Goal: Task Accomplishment & Management: Complete application form

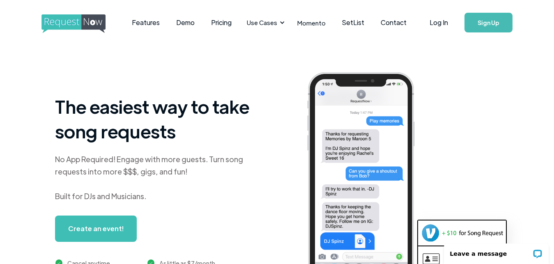
click at [93, 229] on link "Create an event!" at bounding box center [96, 229] width 82 height 26
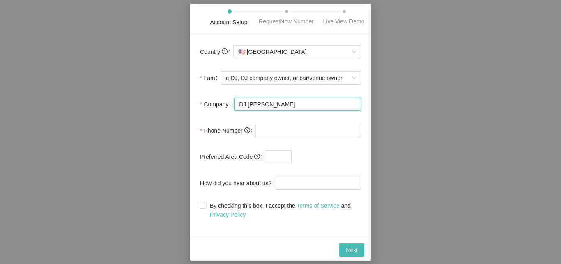
type input "DJ [PERSON_NAME]"
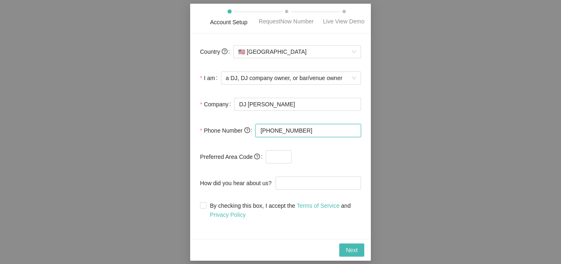
type input "[PHONE_NUMBER]"
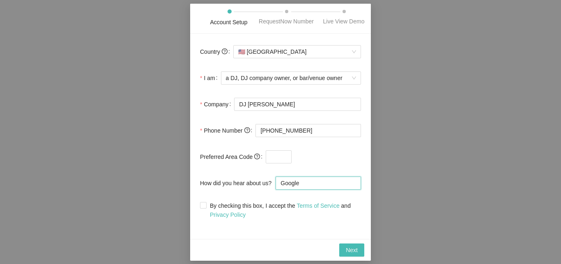
type input "Google"
click at [203, 205] on input "By checking this box, I accept the Terms of Service and Privacy Policy" at bounding box center [203, 205] width 6 height 6
checkbox input "true"
click at [352, 250] on span "Next" at bounding box center [352, 250] width 12 height 9
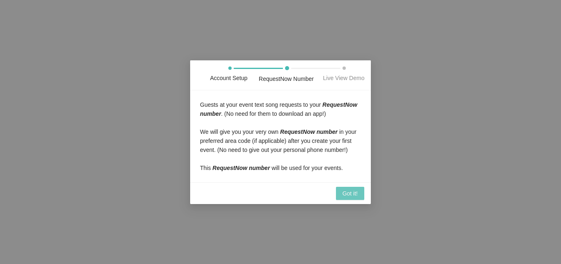
click at [350, 193] on span "Got it!" at bounding box center [350, 193] width 15 height 9
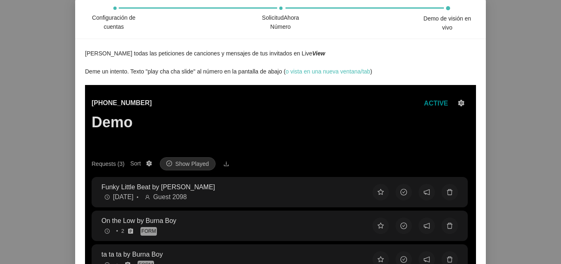
scroll to position [78, 0]
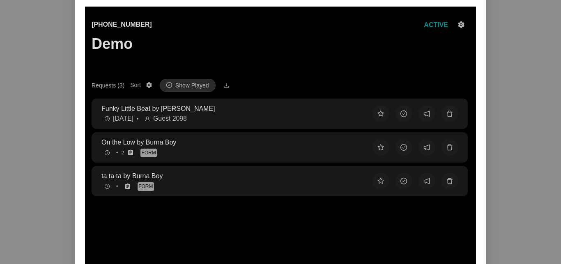
click at [430, 25] on p "ACTIVE" at bounding box center [436, 25] width 28 height 12
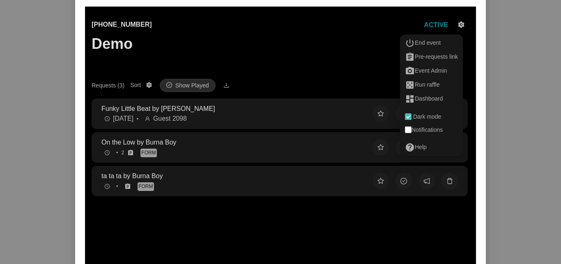
click at [222, 85] on span "download" at bounding box center [226, 86] width 10 height 6
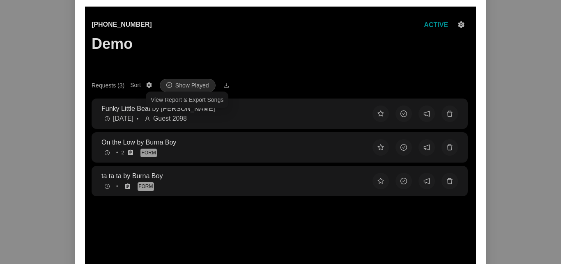
click at [458, 25] on span "setting" at bounding box center [461, 24] width 7 height 7
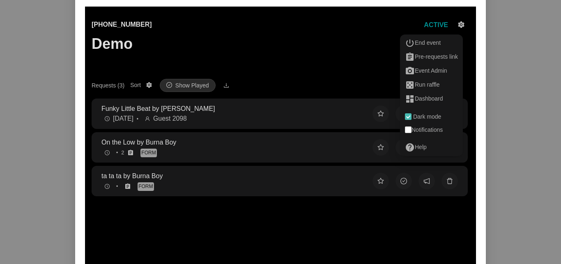
click at [115, 24] on p "[PHONE_NUMBER]" at bounding box center [122, 24] width 60 height 9
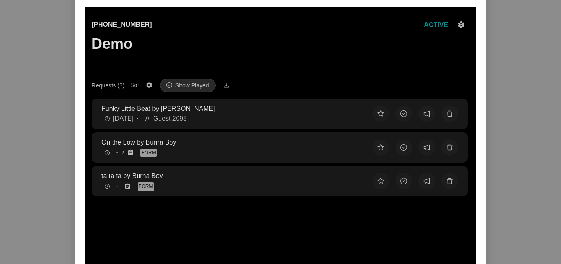
click at [107, 85] on div "Requests (3)" at bounding box center [108, 85] width 33 height 9
click at [144, 85] on button "Requests (3) Sort Show Played" at bounding box center [149, 85] width 10 height 10
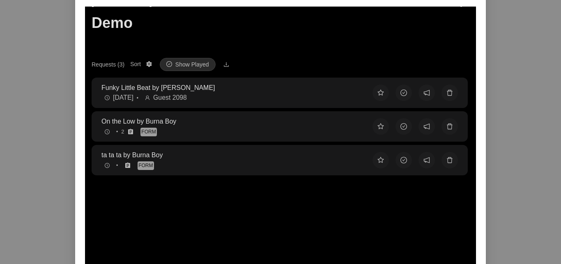
scroll to position [0, 0]
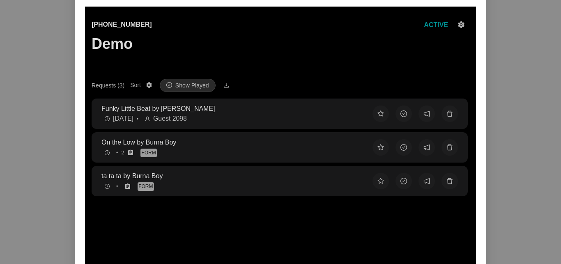
click at [378, 114] on span "star" at bounding box center [381, 114] width 7 height 7
click at [401, 114] on span "check-circle" at bounding box center [404, 114] width 7 height 7
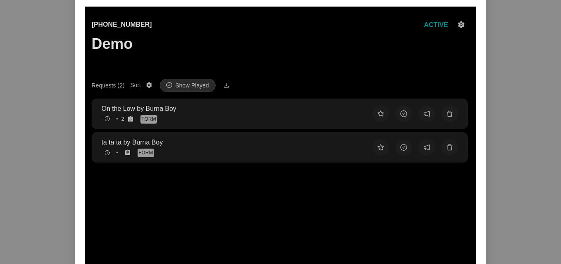
click at [378, 114] on span "star" at bounding box center [381, 114] width 7 height 7
